Goal: Task Accomplishment & Management: Manage account settings

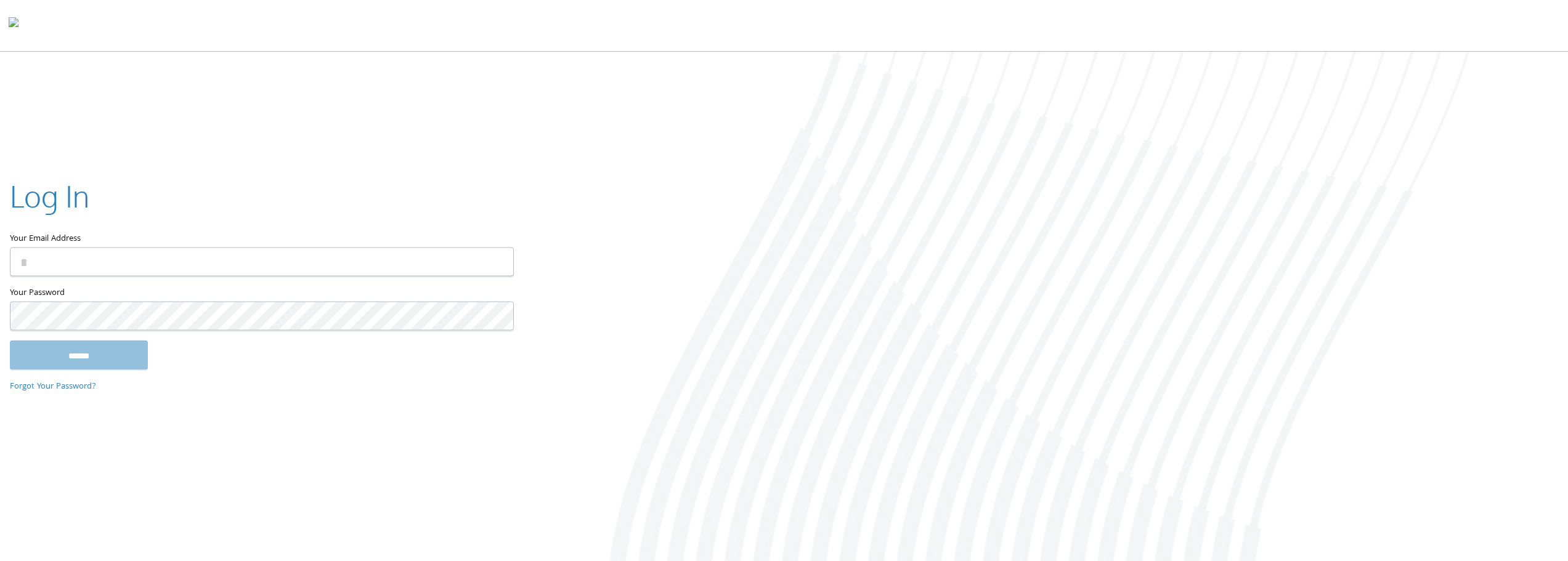
type input "**********"
click at [10, 341] on input "******" at bounding box center [78, 355] width 138 height 29
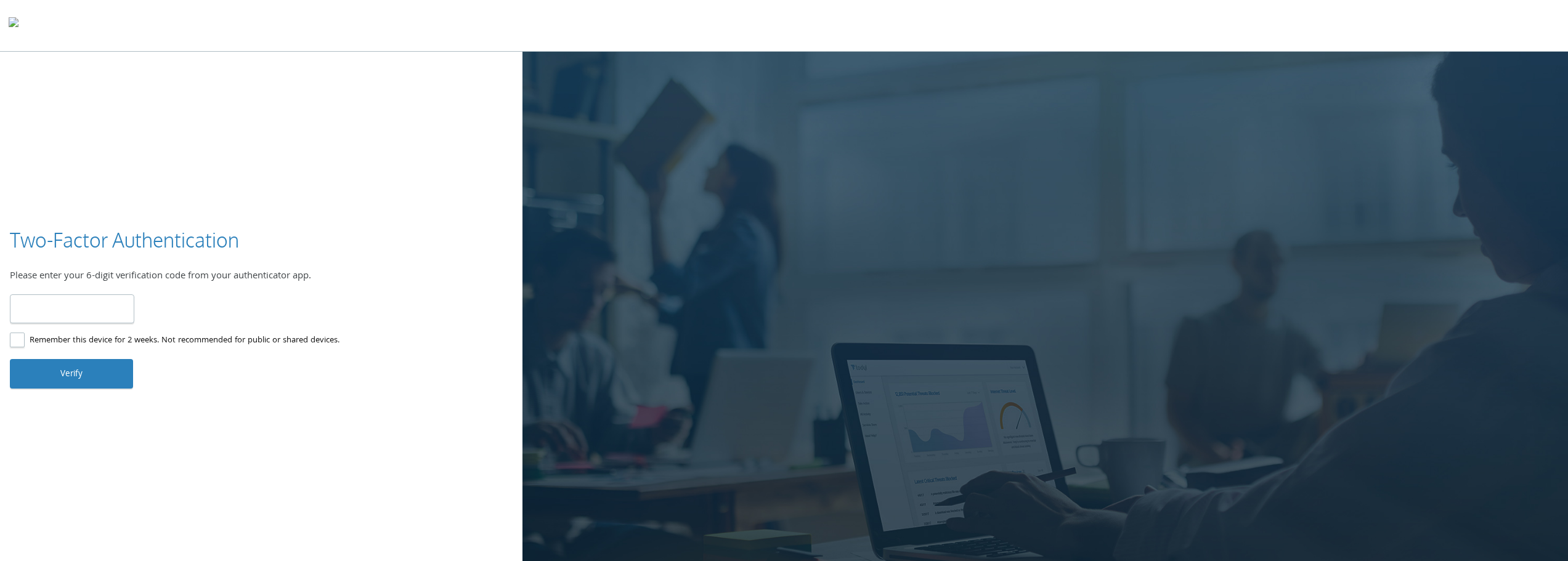
type input "******"
